Goal: Find specific page/section: Find specific page/section

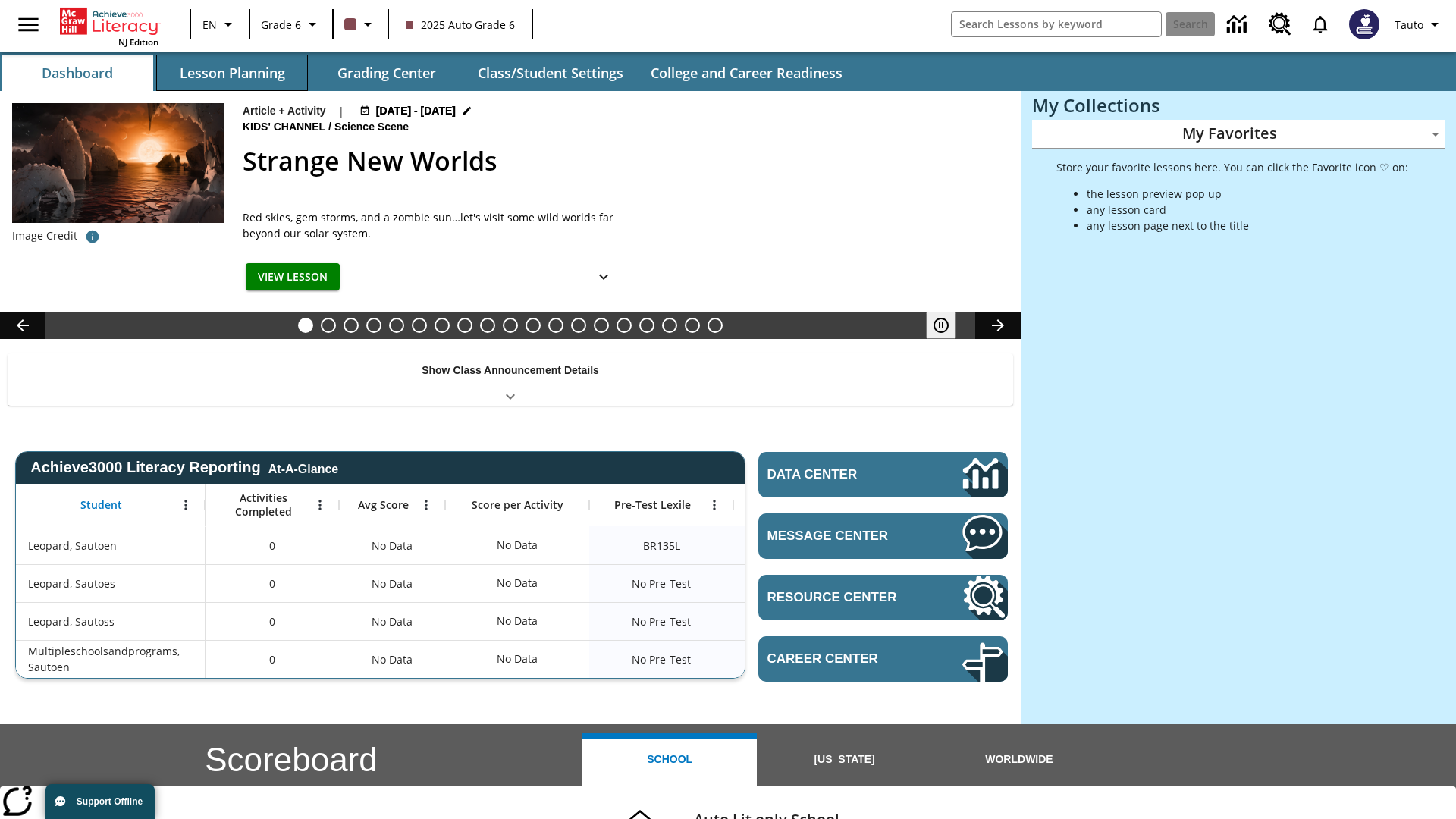
click at [232, 73] on button "Lesson Planning" at bounding box center [232, 72] width 152 height 36
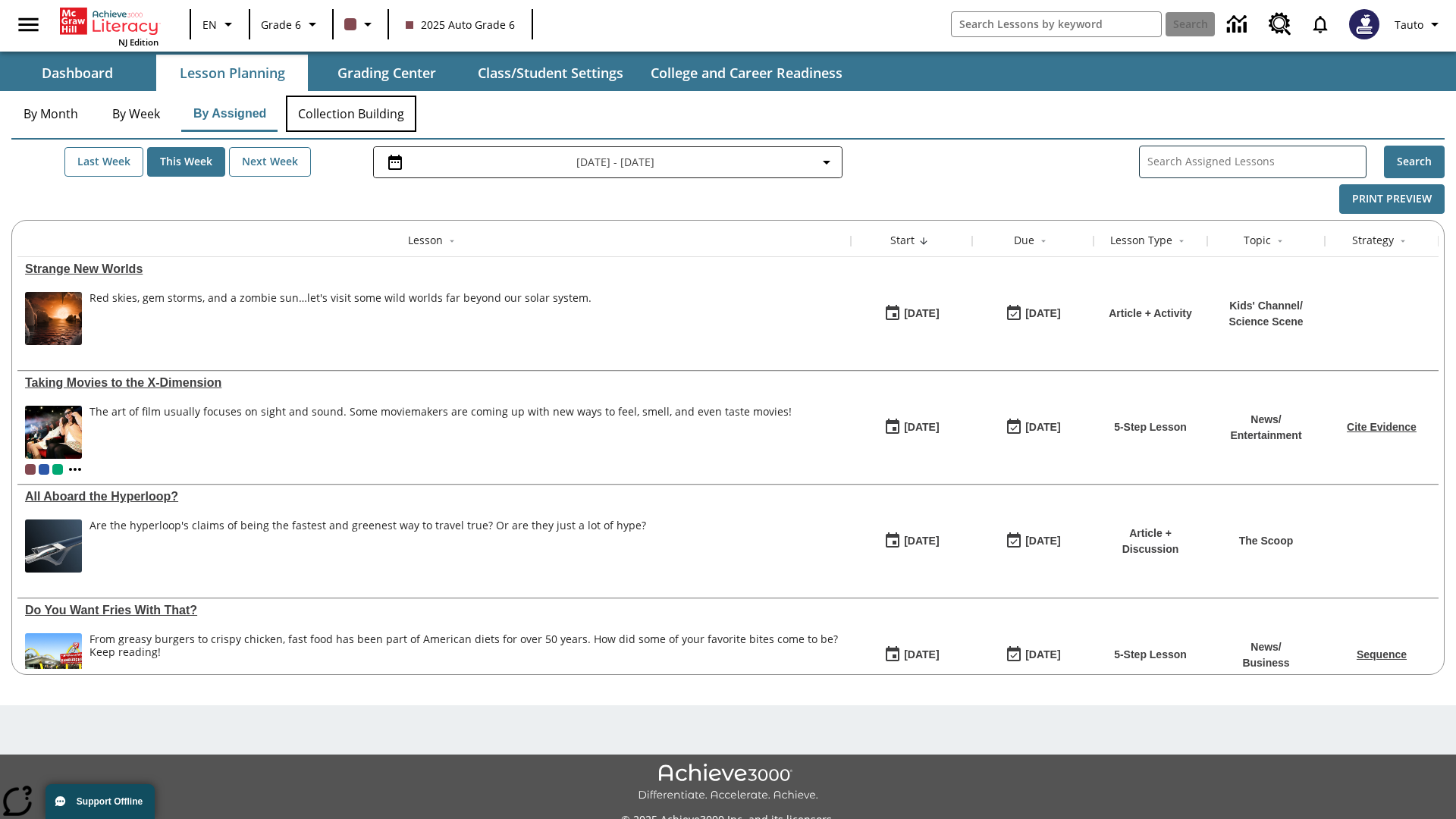
click at [351, 114] on button "Collection Building" at bounding box center [351, 113] width 131 height 36
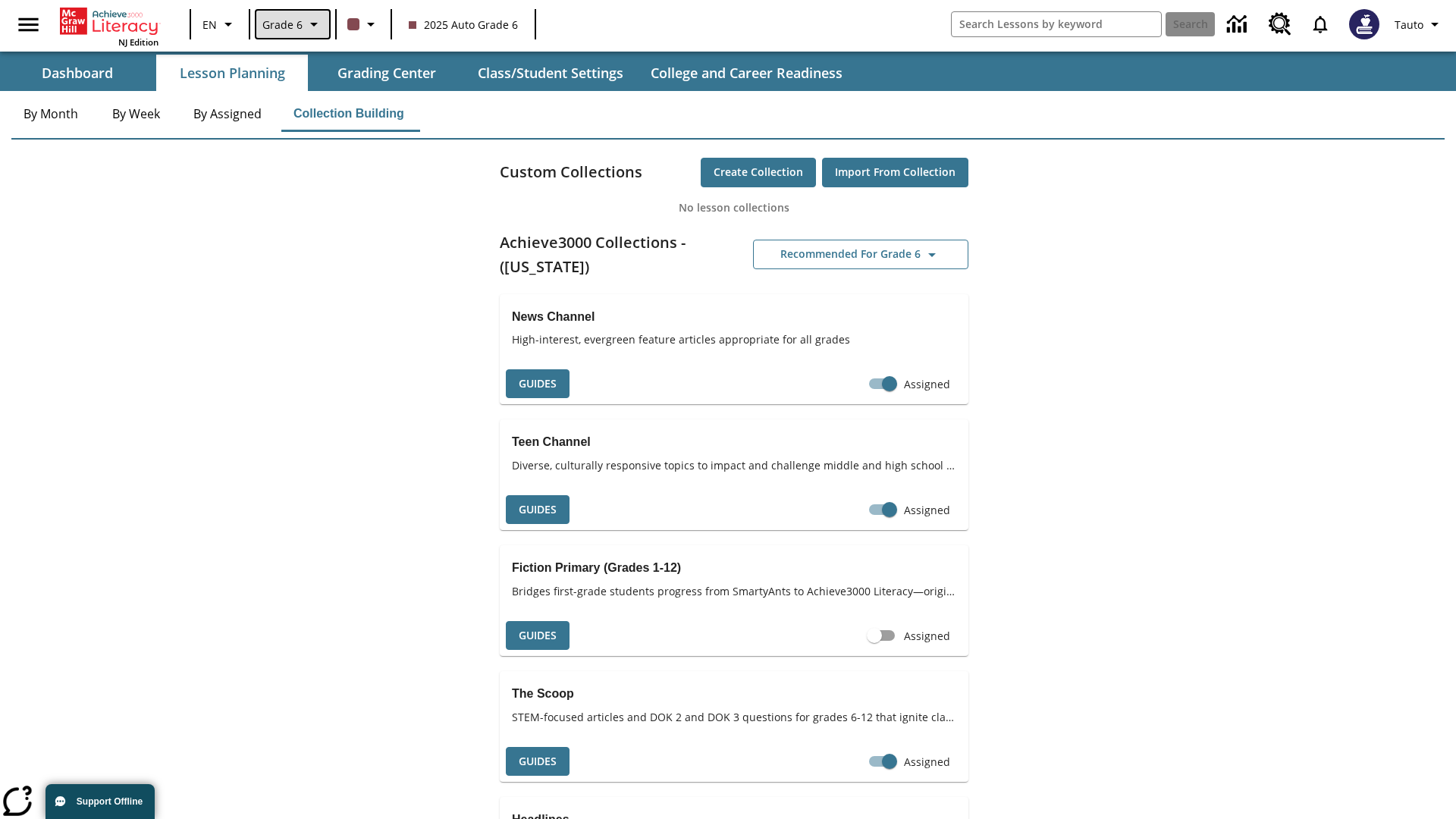
click at [292, 25] on span "Grade 6" at bounding box center [282, 24] width 40 height 16
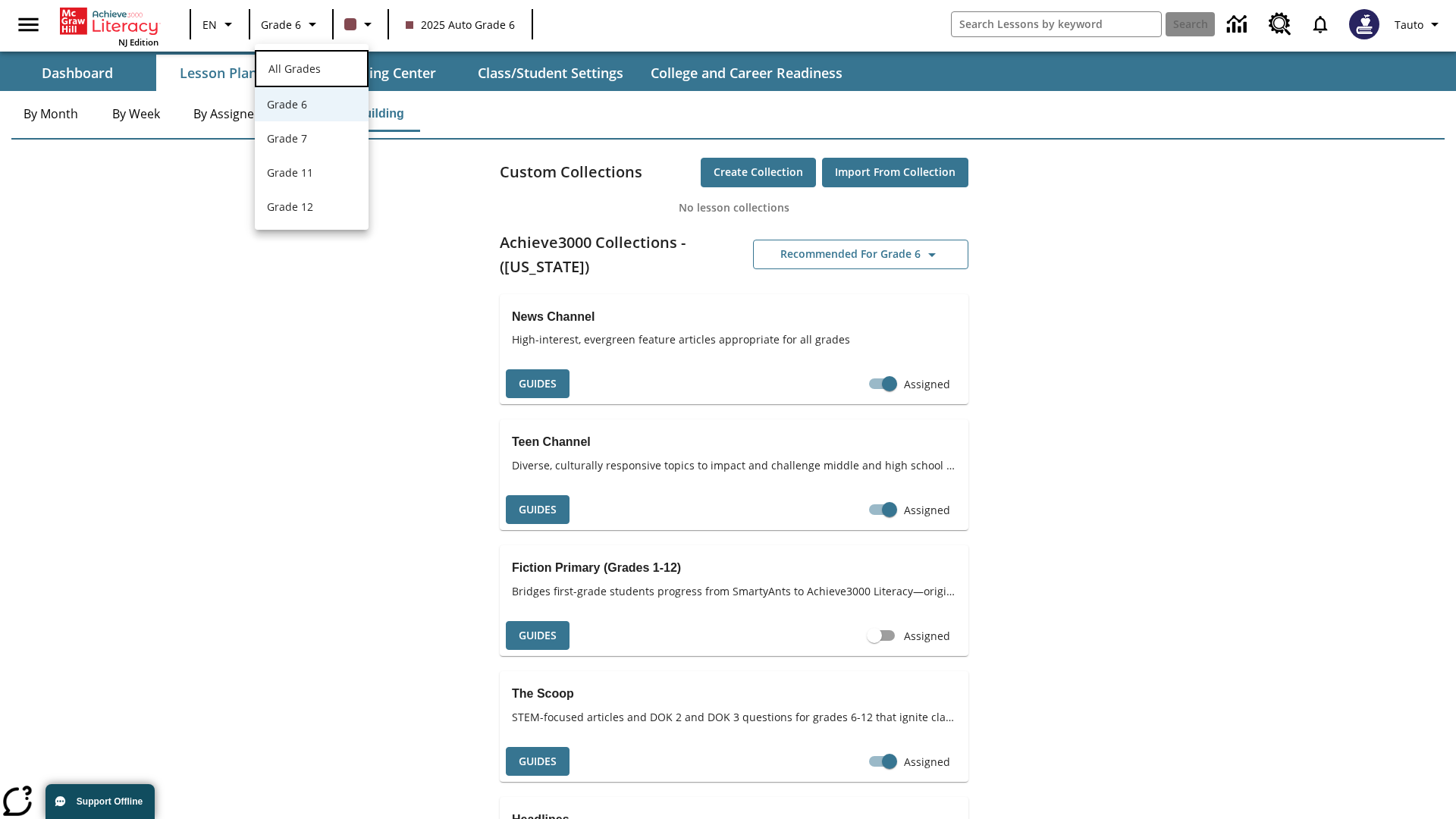
click at [312, 67] on span "All Grades" at bounding box center [295, 69] width 53 height 15
